Goal: Information Seeking & Learning: Understand process/instructions

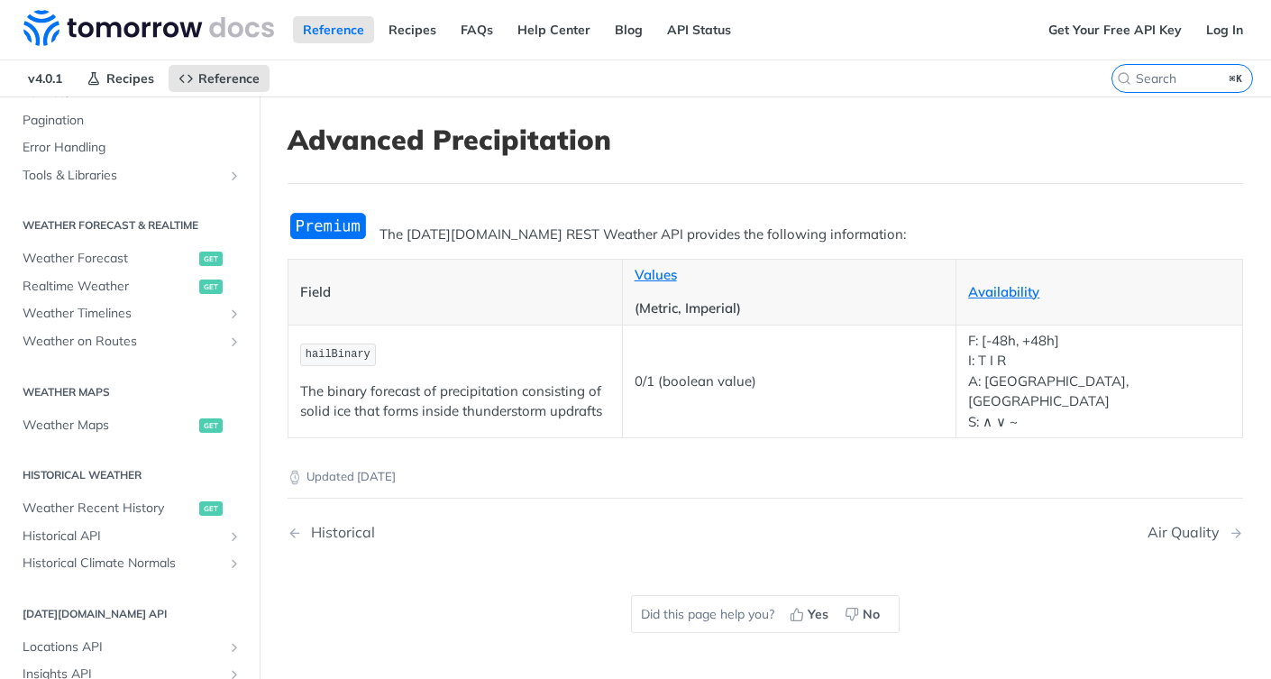
click at [647, 468] on p "Updated [DATE]" at bounding box center [765, 477] width 955 height 18
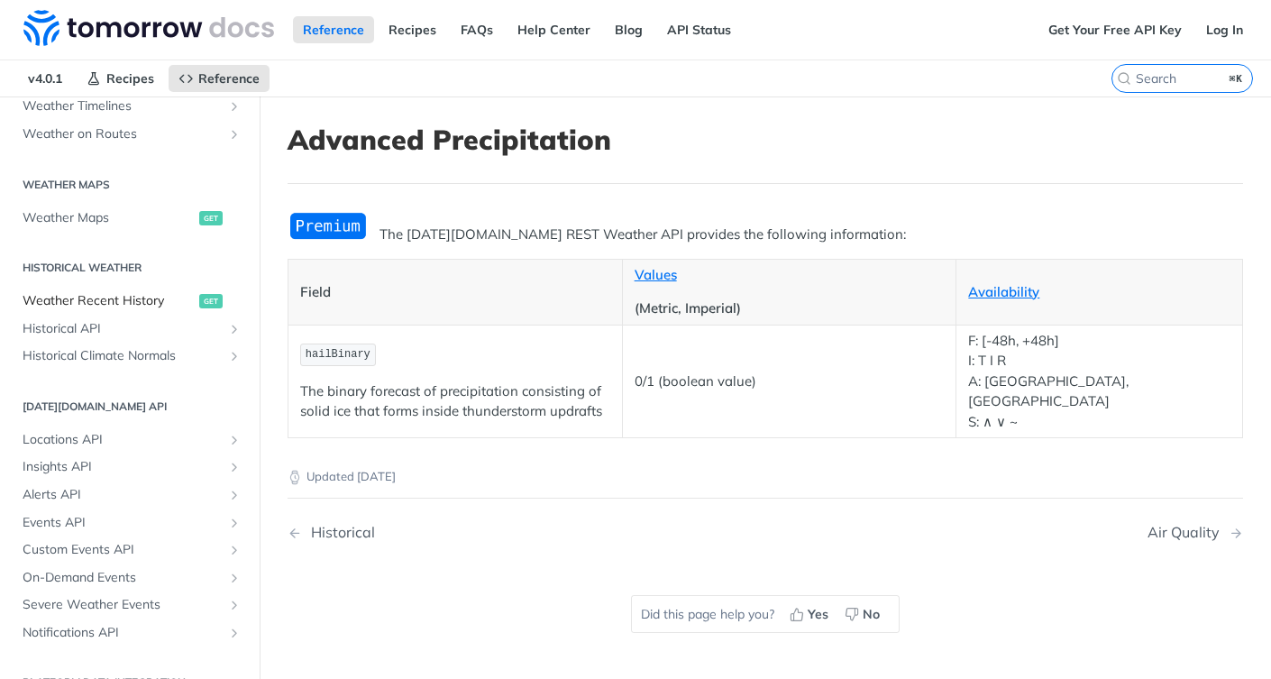
scroll to position [938, 0]
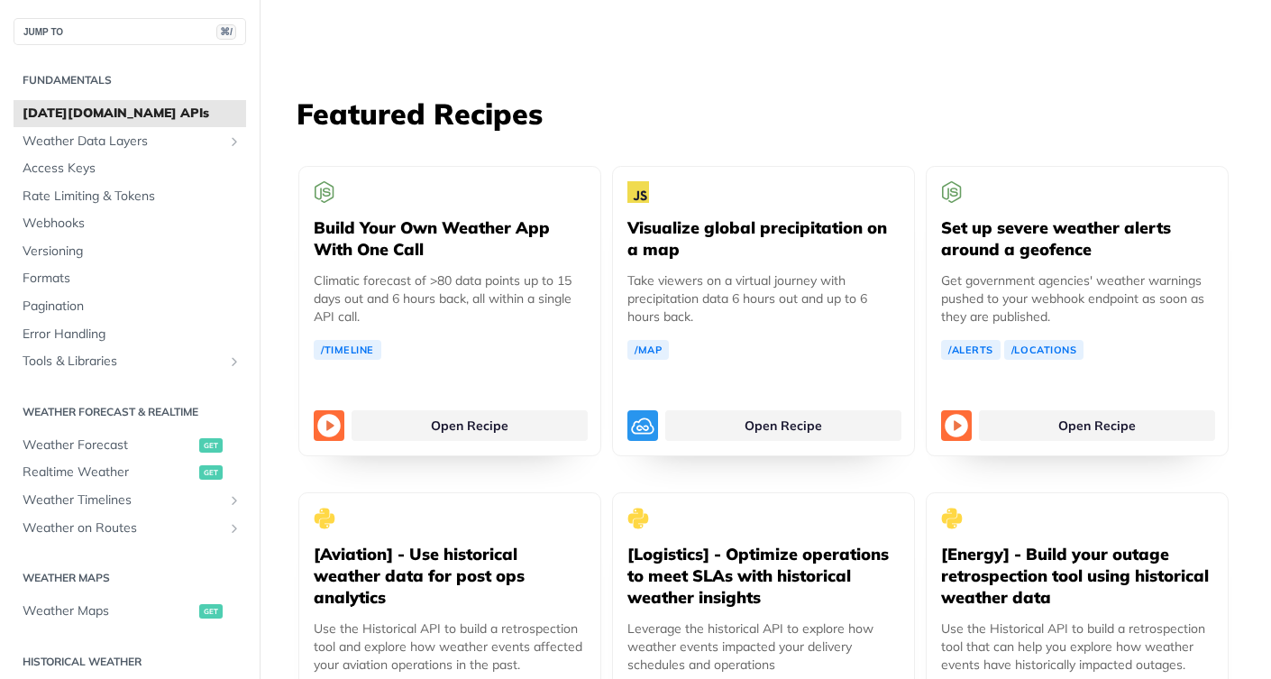
scroll to position [3289, 0]
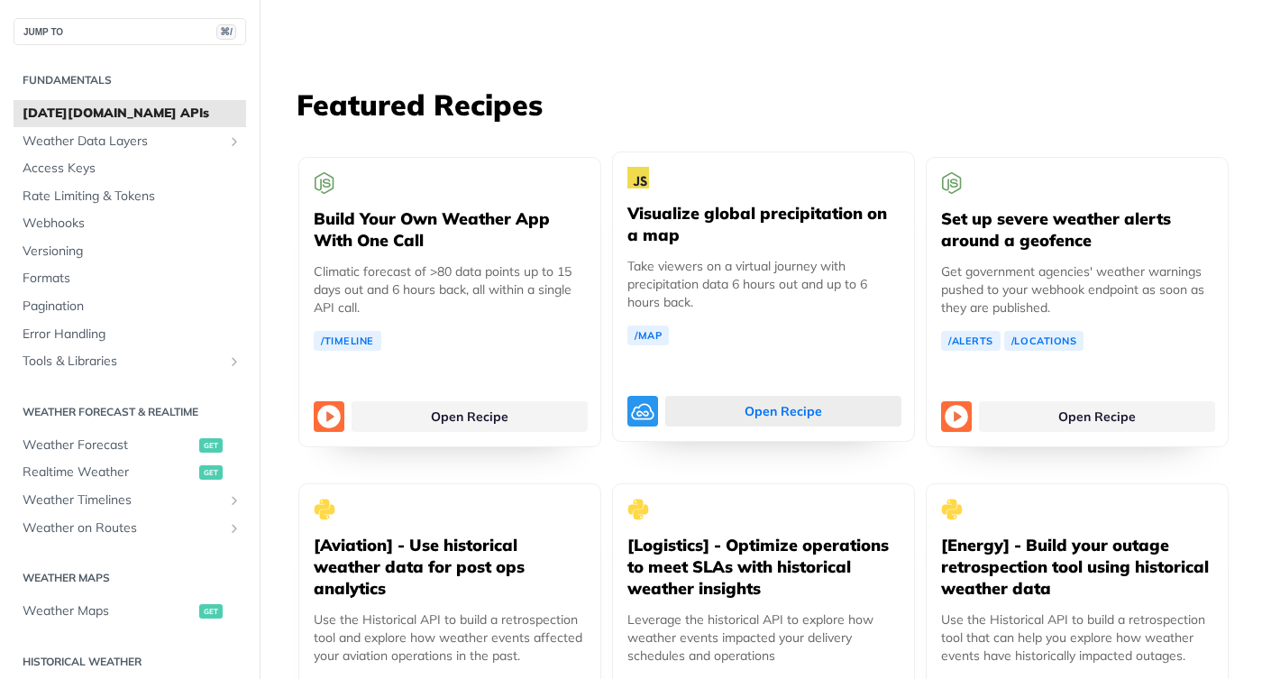
click at [799, 396] on link "Open Recipe" at bounding box center [783, 411] width 236 height 31
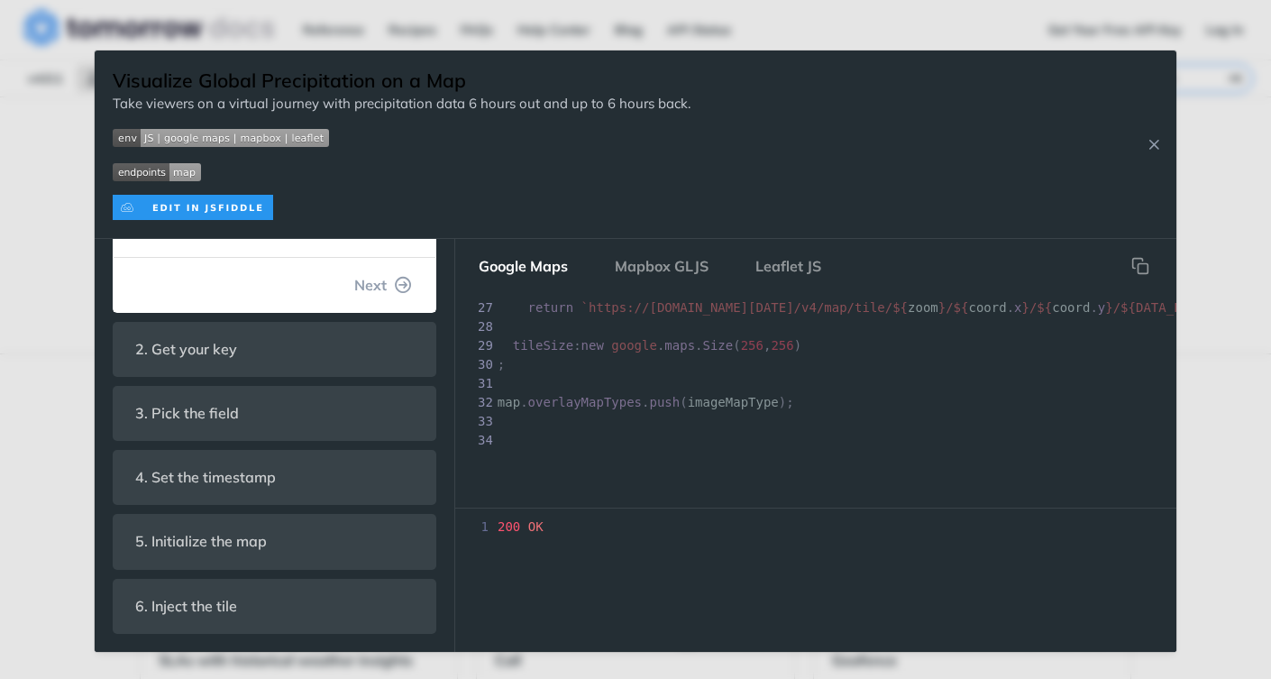
scroll to position [0, 18]
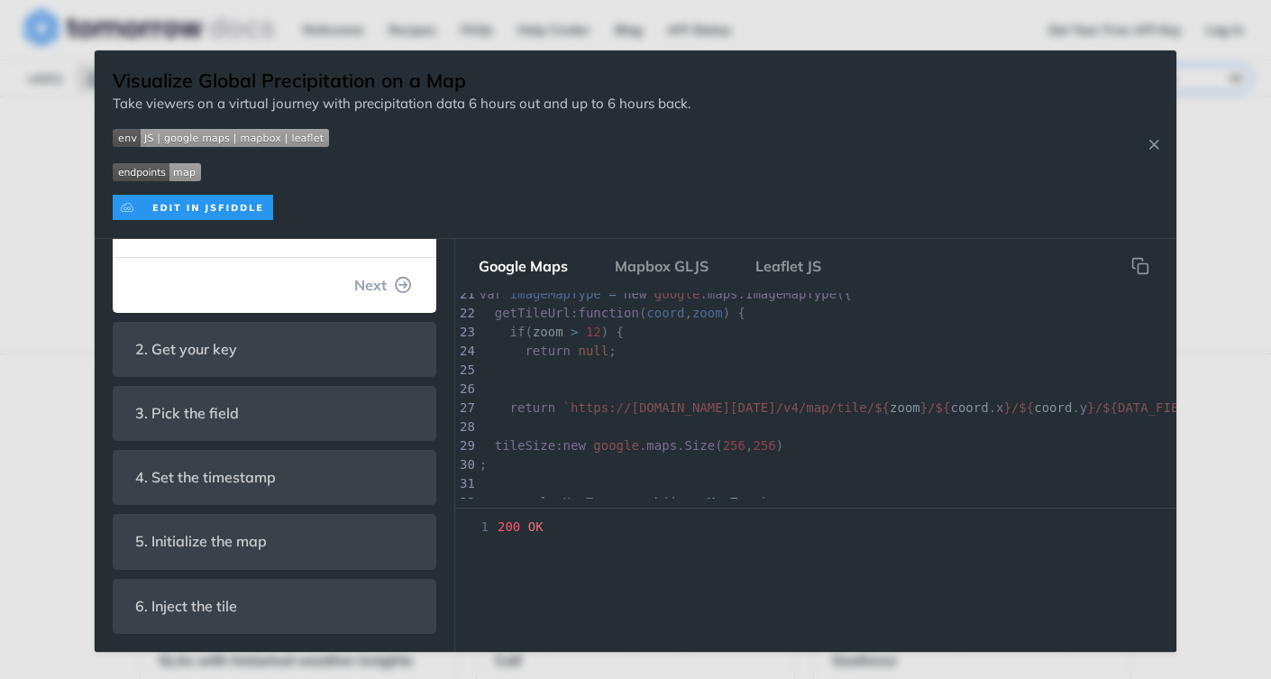
click at [1219, 215] on div "Jump to Content Reference Recipes FAQs Help Center Blog API Status Recipes Refe…" at bounding box center [635, 339] width 1271 height 679
